Goal: Task Accomplishment & Management: Use online tool/utility

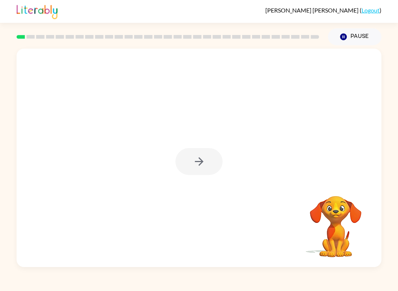
click at [200, 162] on div at bounding box center [198, 161] width 47 height 27
click at [196, 162] on icon "button" at bounding box center [198, 161] width 8 height 8
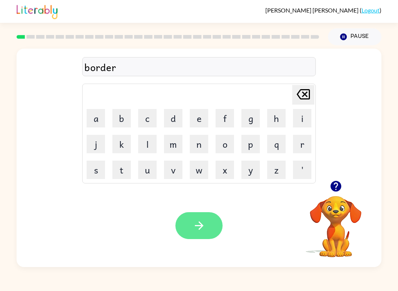
click at [200, 228] on icon "button" at bounding box center [198, 225] width 8 height 8
click at [200, 246] on div "Your browser must support playing .mp4 files to use Literably. Please try using…" at bounding box center [199, 225] width 365 height 83
drag, startPoint x: 202, startPoint y: 227, endPoint x: 199, endPoint y: 222, distance: 5.8
click at [199, 222] on icon "button" at bounding box center [199, 225] width 13 height 13
click at [197, 222] on icon "button" at bounding box center [199, 225] width 13 height 13
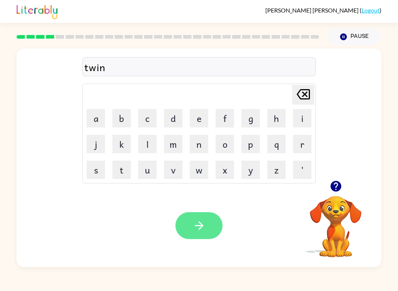
click at [198, 221] on icon "button" at bounding box center [199, 225] width 13 height 13
click at [194, 226] on icon "button" at bounding box center [199, 225] width 13 height 13
click at [212, 229] on button "button" at bounding box center [198, 225] width 47 height 27
click at [212, 238] on button "button" at bounding box center [198, 225] width 47 height 27
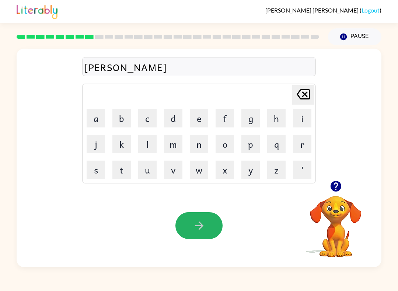
click at [192, 218] on button "button" at bounding box center [198, 225] width 47 height 27
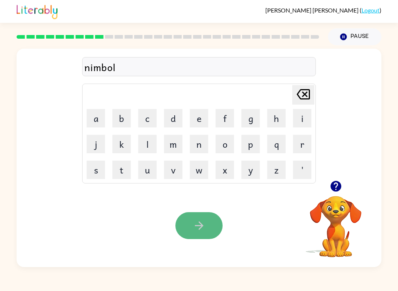
click at [194, 237] on button "button" at bounding box center [198, 225] width 47 height 27
click at [212, 219] on button "button" at bounding box center [198, 225] width 47 height 27
click at [205, 215] on button "button" at bounding box center [198, 225] width 47 height 27
click at [204, 221] on icon "button" at bounding box center [199, 225] width 13 height 13
click at [205, 219] on icon "button" at bounding box center [199, 225] width 13 height 13
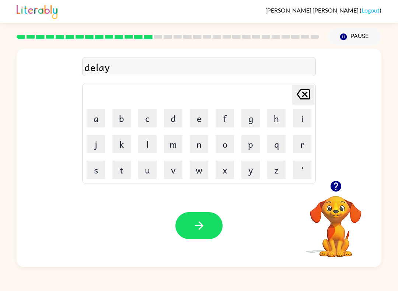
click at [193, 234] on button "button" at bounding box center [198, 225] width 47 height 27
click at [193, 226] on icon "button" at bounding box center [199, 225] width 13 height 13
click at [193, 234] on button "button" at bounding box center [198, 225] width 47 height 27
click at [208, 229] on button "button" at bounding box center [198, 225] width 47 height 27
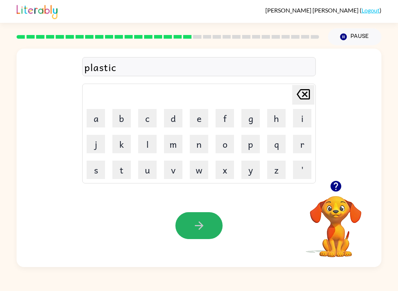
click at [200, 232] on button "button" at bounding box center [198, 225] width 47 height 27
click at [200, 233] on button "button" at bounding box center [198, 225] width 47 height 27
click at [197, 224] on icon "button" at bounding box center [199, 225] width 13 height 13
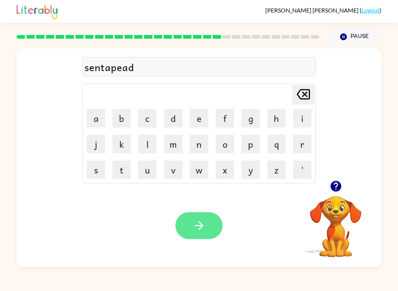
click at [189, 221] on button "button" at bounding box center [198, 225] width 47 height 27
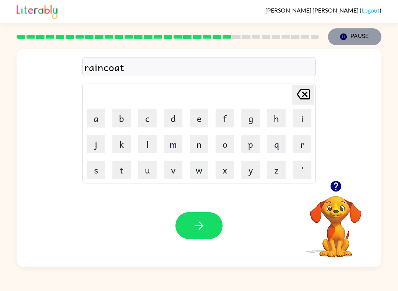
click at [355, 39] on button "Pause Pause" at bounding box center [354, 36] width 53 height 17
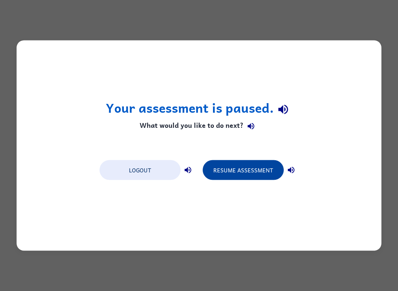
click at [231, 165] on button "Resume Assessment" at bounding box center [243, 170] width 81 height 20
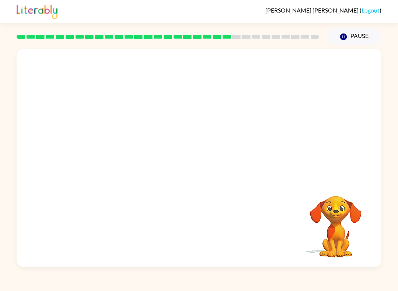
click at [327, 208] on video "Your browser must support playing .mp4 files to use Literably. Please try using…" at bounding box center [336, 221] width 74 height 74
click at [208, 162] on div at bounding box center [198, 161] width 47 height 27
click at [208, 162] on button "button" at bounding box center [198, 161] width 47 height 27
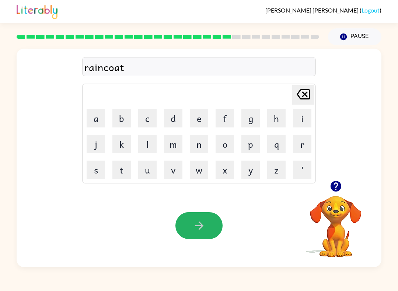
drag, startPoint x: 198, startPoint y: 226, endPoint x: 200, endPoint y: 231, distance: 4.9
click at [198, 226] on icon "button" at bounding box center [198, 225] width 8 height 8
click at [210, 236] on button "button" at bounding box center [198, 225] width 47 height 27
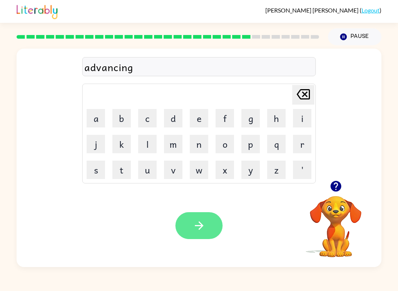
click at [194, 221] on icon "button" at bounding box center [199, 225] width 13 height 13
click at [200, 224] on icon "button" at bounding box center [199, 225] width 13 height 13
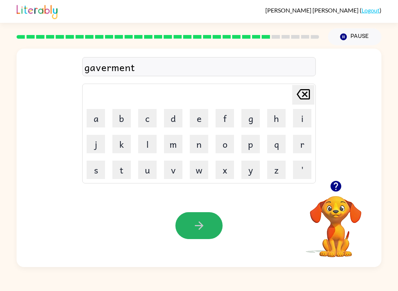
click at [193, 222] on icon "button" at bounding box center [199, 225] width 13 height 13
click at [202, 222] on icon "button" at bounding box center [199, 225] width 13 height 13
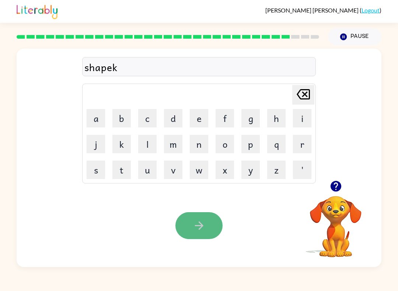
click at [205, 217] on button "button" at bounding box center [198, 225] width 47 height 27
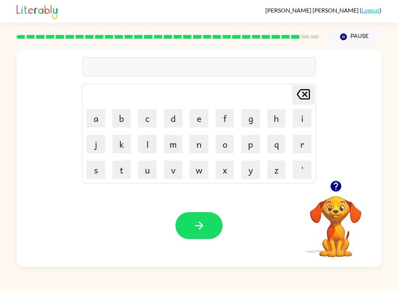
click at [295, 42] on div at bounding box center [167, 37] width 311 height 26
click at [290, 38] on div at bounding box center [168, 37] width 302 height 4
click at [282, 53] on div "[PERSON_NAME] last character input a b c d e f g h i j k l m n o p q r s t u v …" at bounding box center [198, 114] width 233 height 137
click at [359, 37] on button "Pause Pause" at bounding box center [354, 36] width 53 height 17
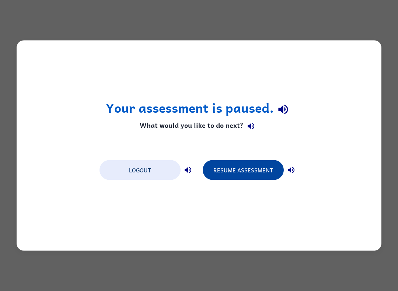
click at [250, 170] on button "Resume Assessment" at bounding box center [243, 170] width 81 height 20
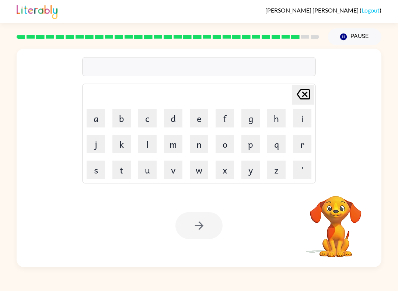
click at [346, 214] on video "Your browser must support playing .mp4 files to use Literably. Please try using…" at bounding box center [336, 221] width 74 height 74
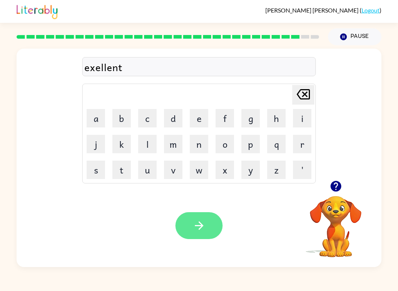
click at [189, 219] on button "button" at bounding box center [198, 225] width 47 height 27
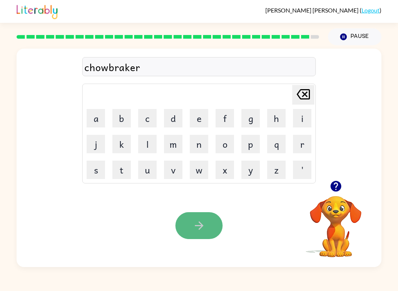
click at [212, 228] on button "button" at bounding box center [198, 225] width 47 height 27
